Goal: Transaction & Acquisition: Purchase product/service

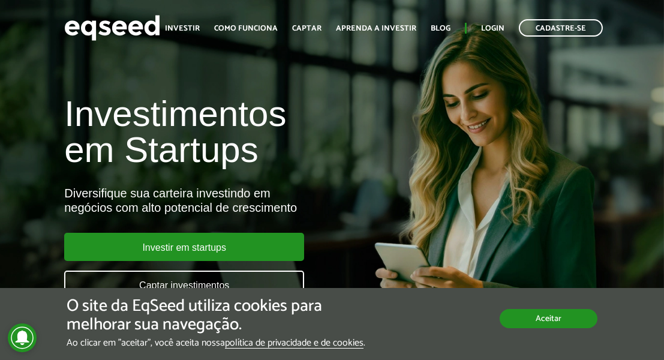
click at [530, 315] on button "Aceitar" at bounding box center [549, 318] width 98 height 19
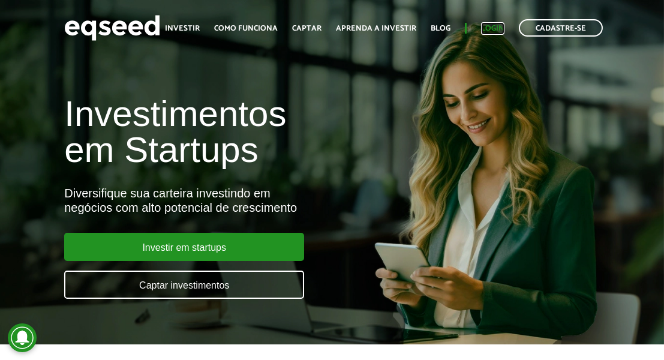
click at [491, 31] on link "Login" at bounding box center [492, 29] width 23 height 8
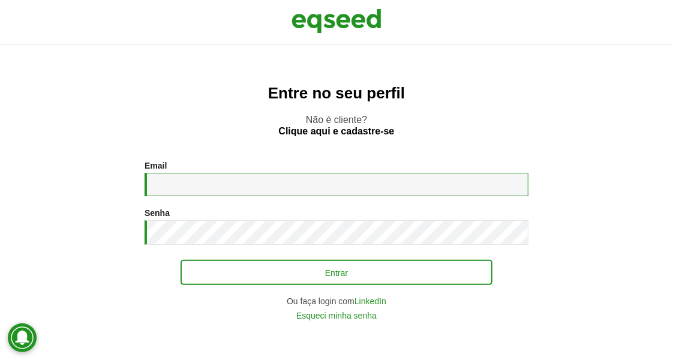
type input "**********"
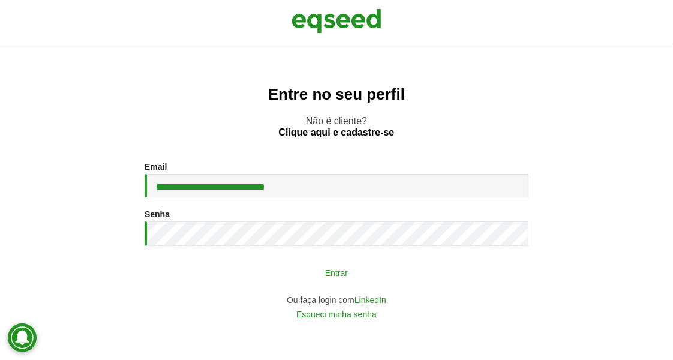
click at [293, 270] on button "Entrar" at bounding box center [337, 272] width 312 height 23
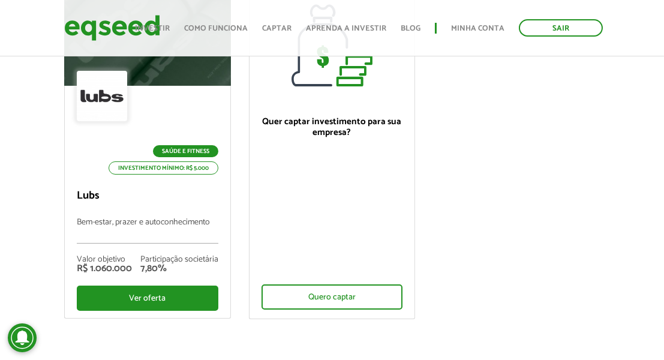
scroll to position [181, 0]
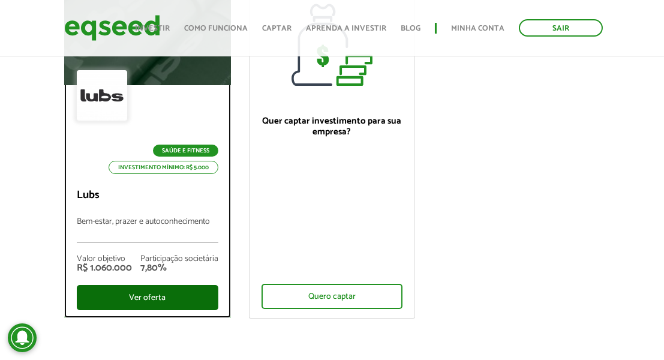
click at [190, 302] on div "Ver oferta" at bounding box center [147, 297] width 141 height 25
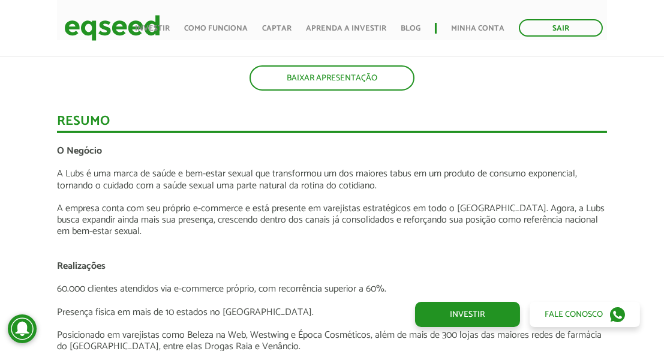
scroll to position [1248, 0]
